Goal: Task Accomplishment & Management: Manage account settings

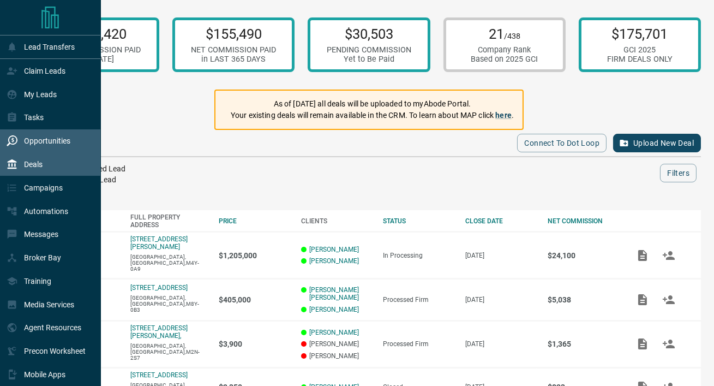
click at [31, 145] on p "Opportunities" at bounding box center [47, 140] width 46 height 9
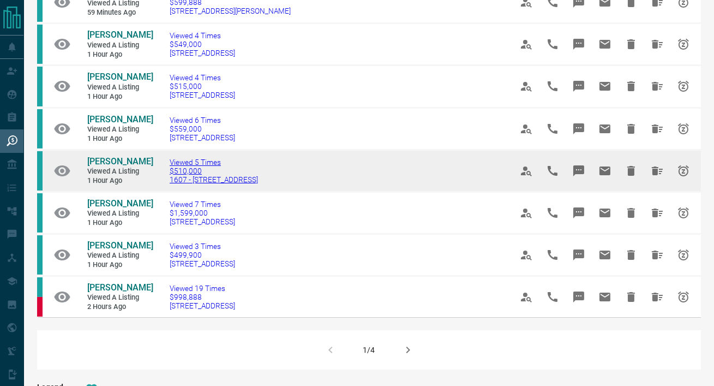
scroll to position [612, 0]
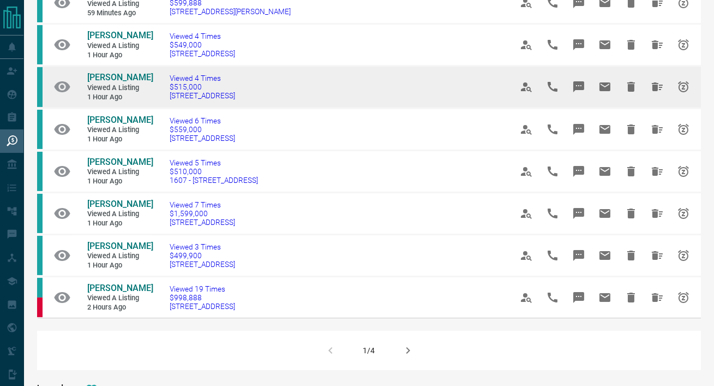
click at [113, 107] on td "[PERSON_NAME] Viewed a Listing 1 hour ago" at bounding box center [112, 87] width 82 height 40
click at [110, 82] on span "[PERSON_NAME]" at bounding box center [120, 77] width 66 height 10
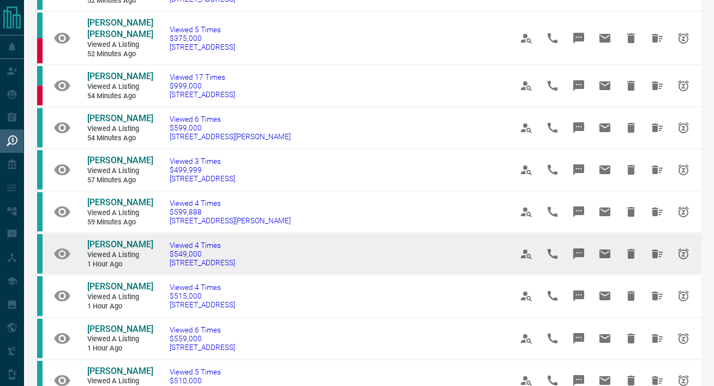
scroll to position [0, 0]
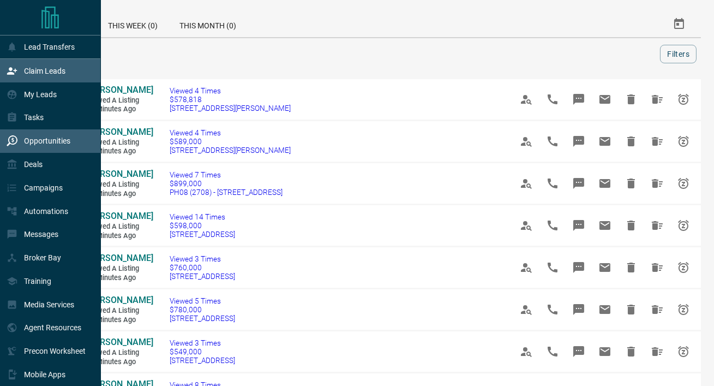
click at [39, 77] on div "Claim Leads" at bounding box center [36, 71] width 59 height 18
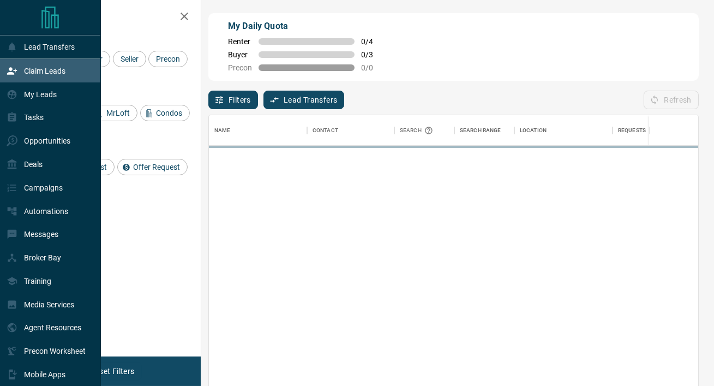
scroll to position [291, 489]
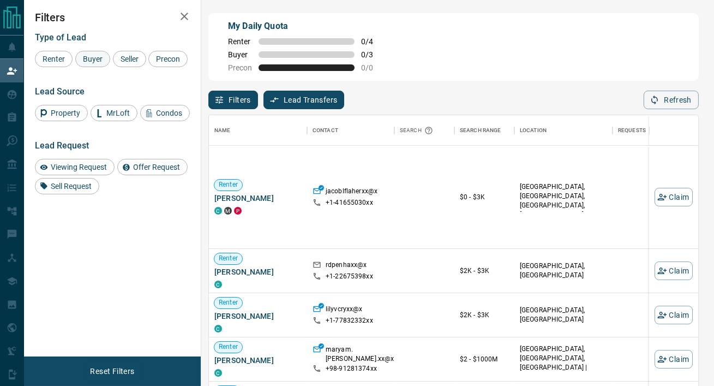
click at [94, 61] on span "Buyer" at bounding box center [92, 59] width 27 height 9
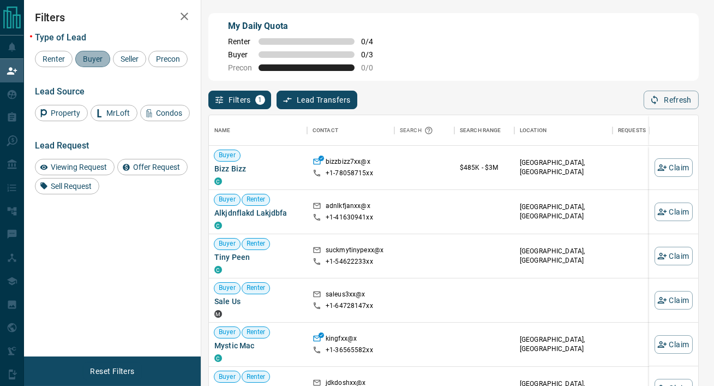
click at [97, 61] on span "Buyer" at bounding box center [92, 59] width 27 height 9
